Goal: Task Accomplishment & Management: Manage account settings

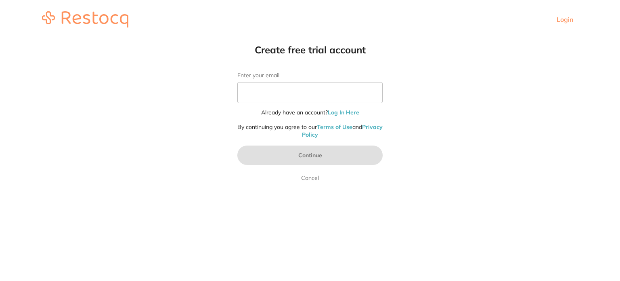
click at [562, 21] on link "Login" at bounding box center [565, 19] width 17 height 8
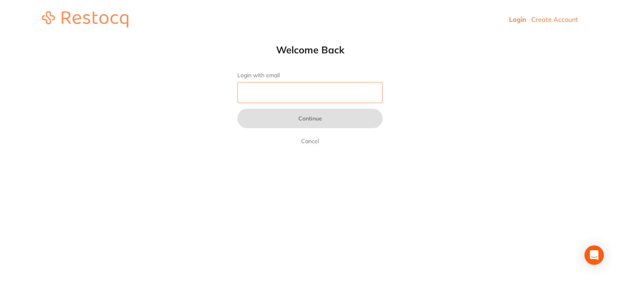
click at [294, 92] on input "Login with email" at bounding box center [309, 92] width 145 height 21
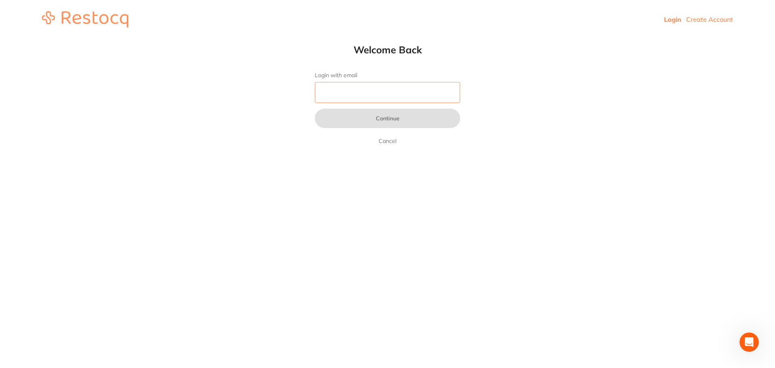
click at [412, 90] on input "Login with email" at bounding box center [387, 92] width 145 height 21
paste input "[EMAIL_ADDRESS][DOMAIN_NAME]"
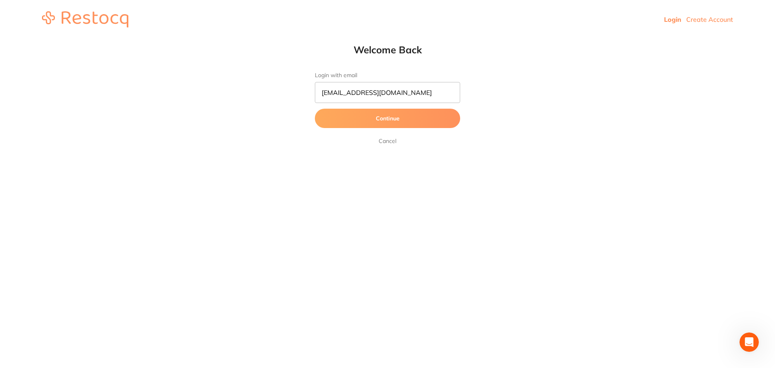
click at [386, 123] on button "Continue" at bounding box center [387, 118] width 145 height 19
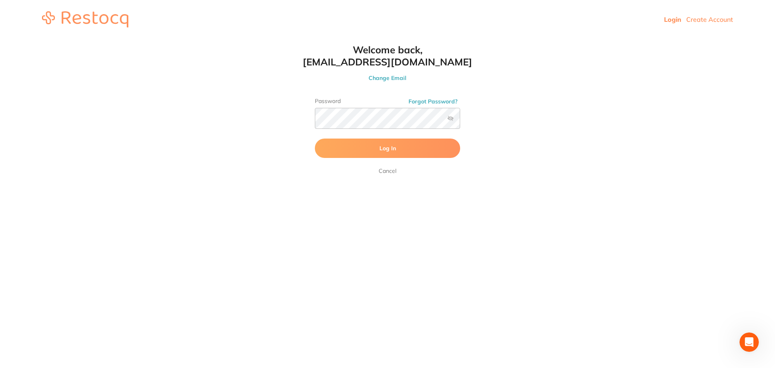
click at [453, 121] on label at bounding box center [450, 118] width 6 height 6
click at [460, 121] on input "checkbox" at bounding box center [460, 121] width 0 height 0
click at [407, 149] on button "Log In" at bounding box center [387, 147] width 145 height 19
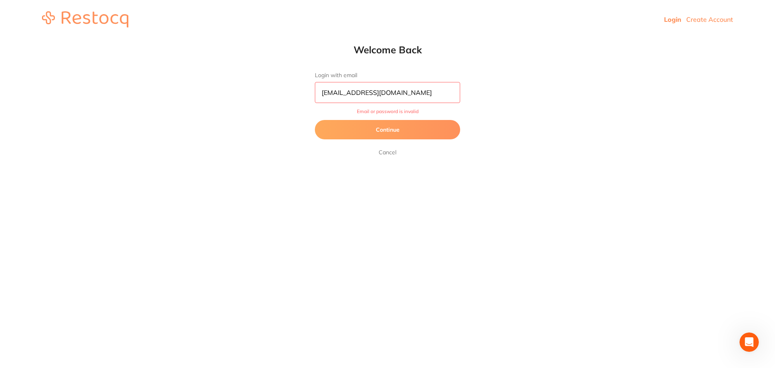
drag, startPoint x: 393, startPoint y: 95, endPoint x: 378, endPoint y: 95, distance: 14.9
click at [378, 95] on input "[EMAIL_ADDRESS][DOMAIN_NAME]" at bounding box center [387, 92] width 145 height 21
type input "[EMAIL_ADDRESS][DOMAIN_NAME]"
click at [383, 134] on button "Continue" at bounding box center [387, 129] width 145 height 19
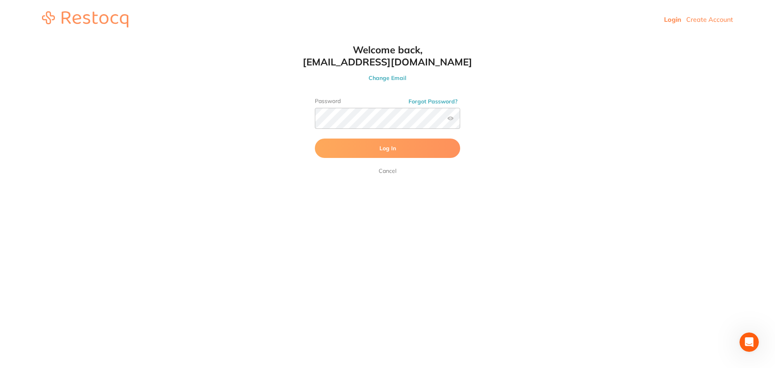
click at [399, 147] on button "Log In" at bounding box center [387, 147] width 145 height 19
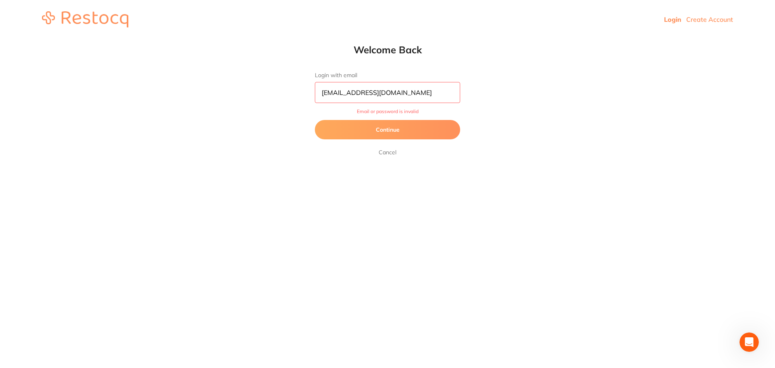
click at [431, 132] on button "Continue" at bounding box center [387, 129] width 145 height 19
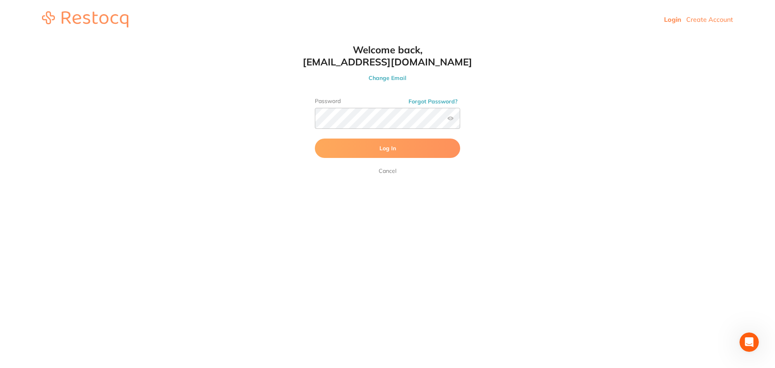
click at [396, 79] on button "Change Email" at bounding box center [388, 77] width 178 height 7
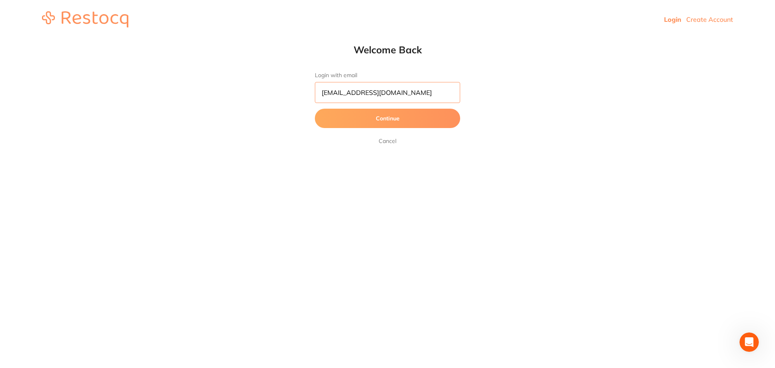
click at [425, 94] on input "[EMAIL_ADDRESS][DOMAIN_NAME]" at bounding box center [387, 92] width 145 height 21
click at [365, 122] on button "Continue" at bounding box center [387, 118] width 145 height 19
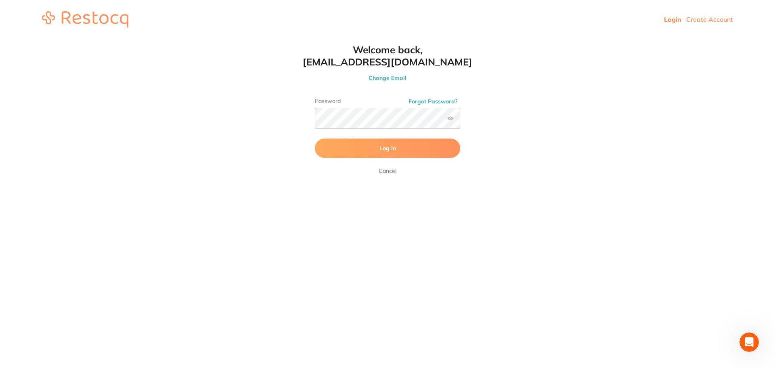
click at [429, 99] on button "Forgot Password?" at bounding box center [433, 101] width 54 height 7
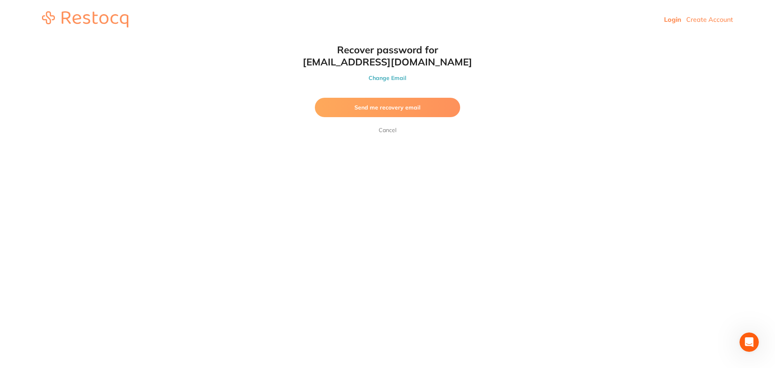
click at [426, 109] on button "Send me recovery email" at bounding box center [387, 107] width 145 height 19
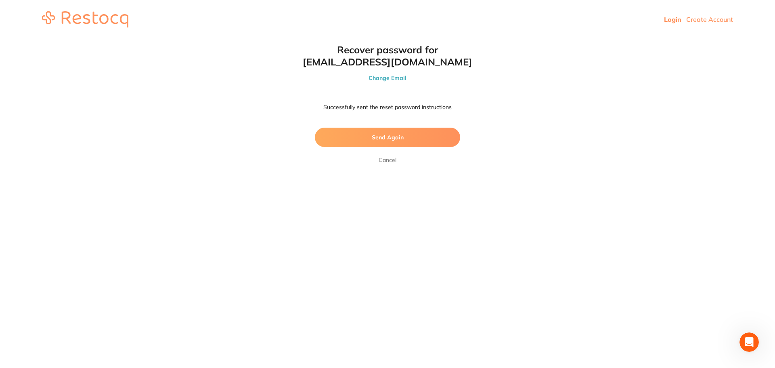
click at [388, 162] on link "Cancel" at bounding box center [387, 160] width 21 height 10
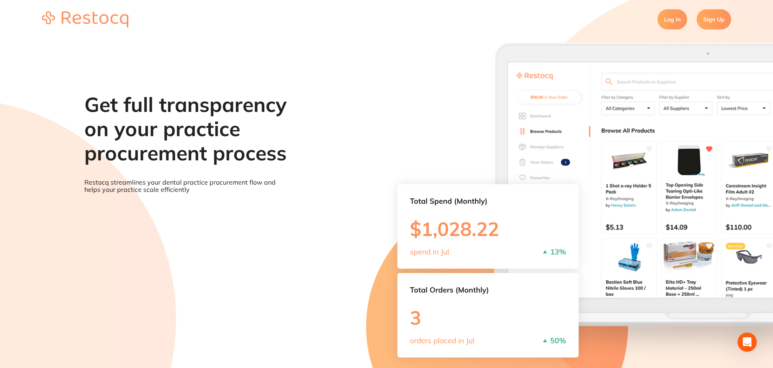
click at [620, 25] on link "Log In" at bounding box center [672, 19] width 29 height 20
